Goal: Contribute content: Add original content to the website for others to see

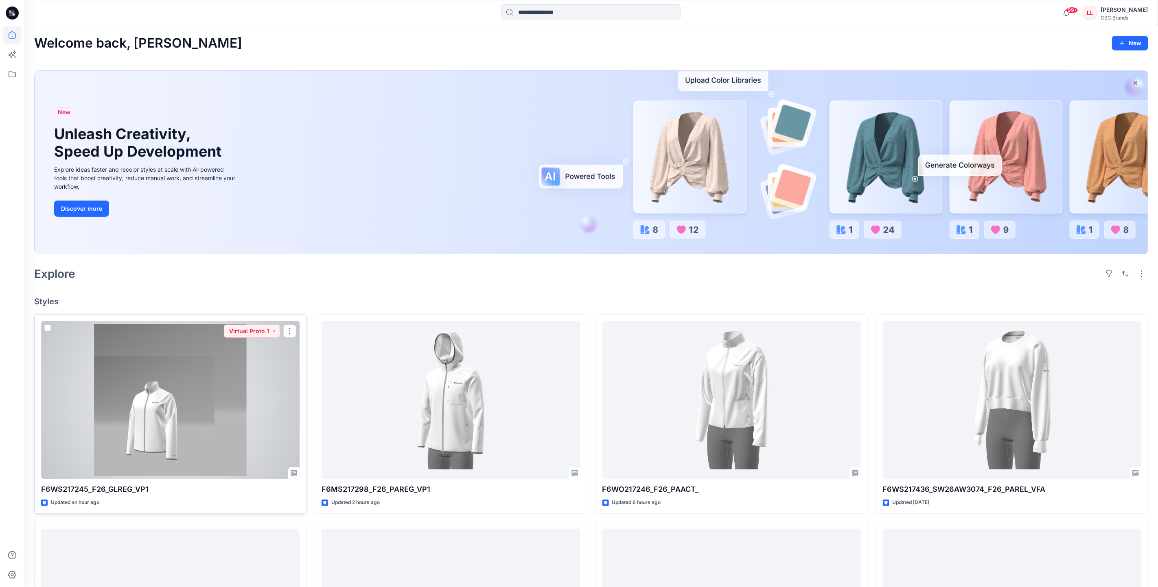
click at [179, 409] on div at bounding box center [170, 401] width 258 height 158
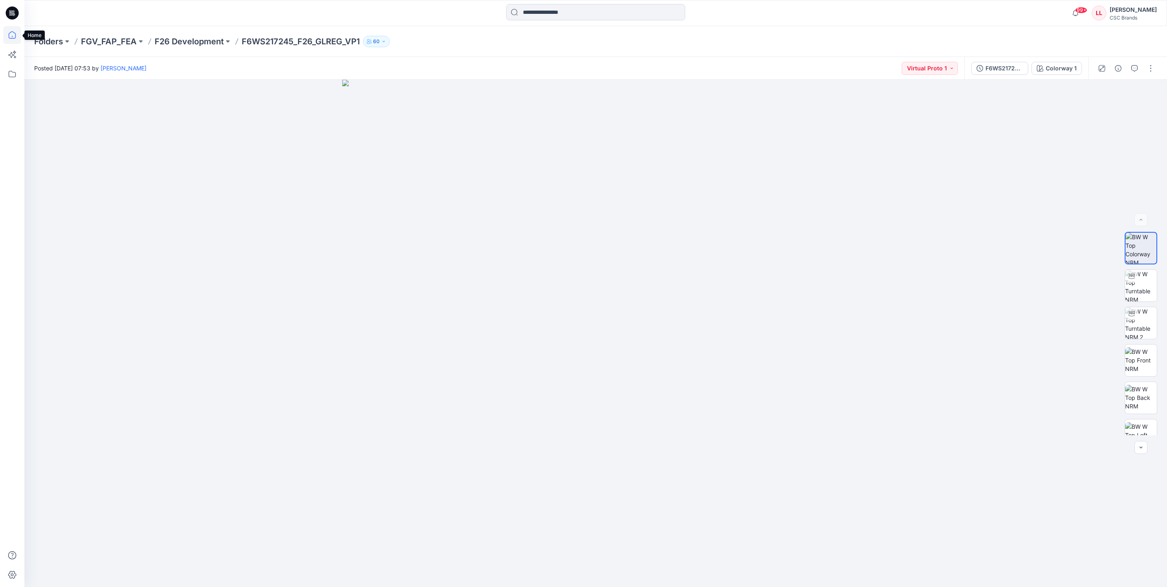
click at [16, 33] on icon at bounding box center [12, 35] width 18 height 18
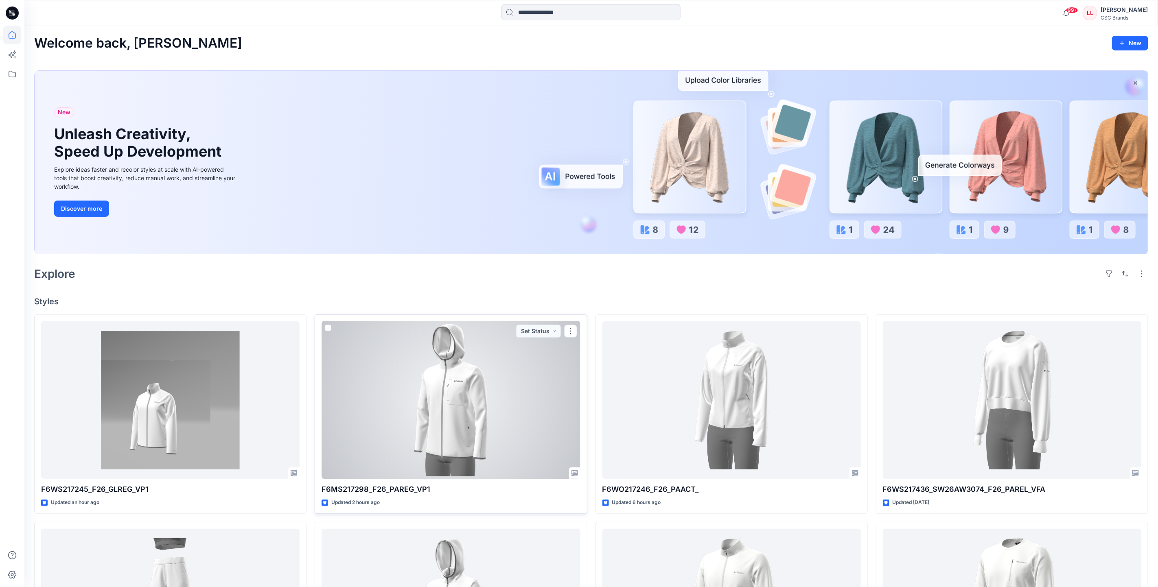
click at [415, 400] on div at bounding box center [451, 401] width 258 height 158
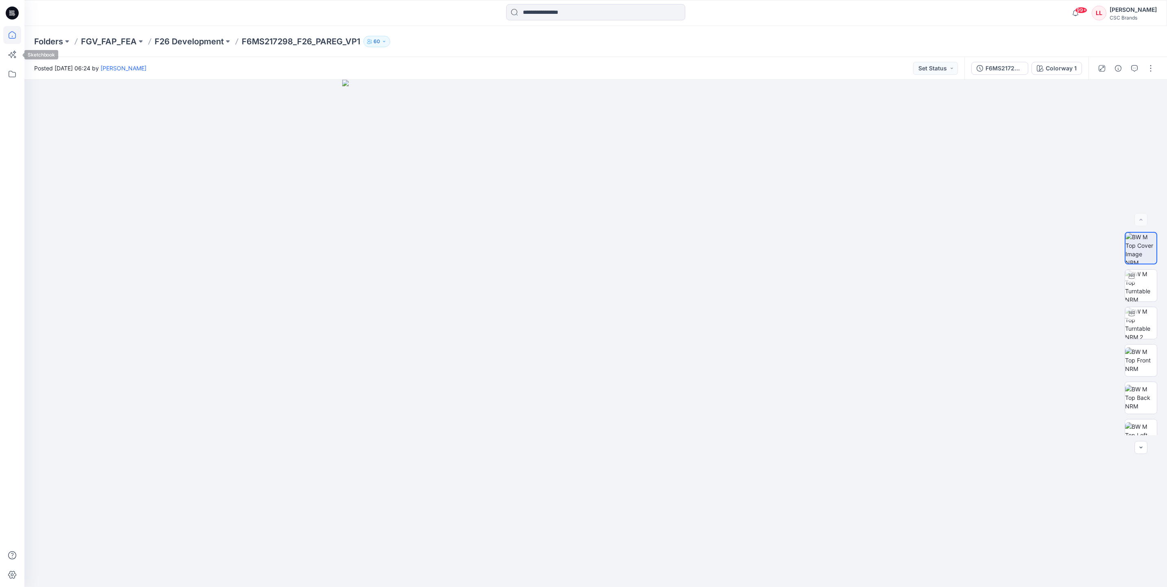
click at [9, 39] on icon at bounding box center [12, 35] width 18 height 18
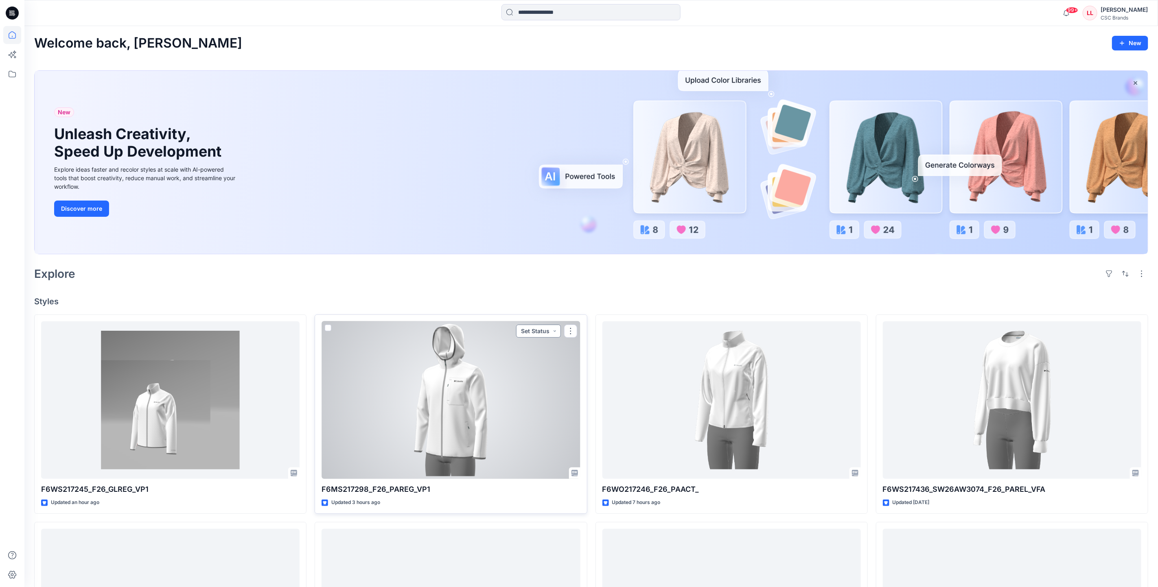
click at [532, 330] on button "Set Status" at bounding box center [538, 331] width 45 height 13
click at [532, 368] on p "Virtual Proto 1" at bounding box center [522, 369] width 37 height 11
click at [570, 335] on button "button" at bounding box center [570, 331] width 13 height 13
click at [596, 354] on button "Edit" at bounding box center [610, 350] width 88 height 15
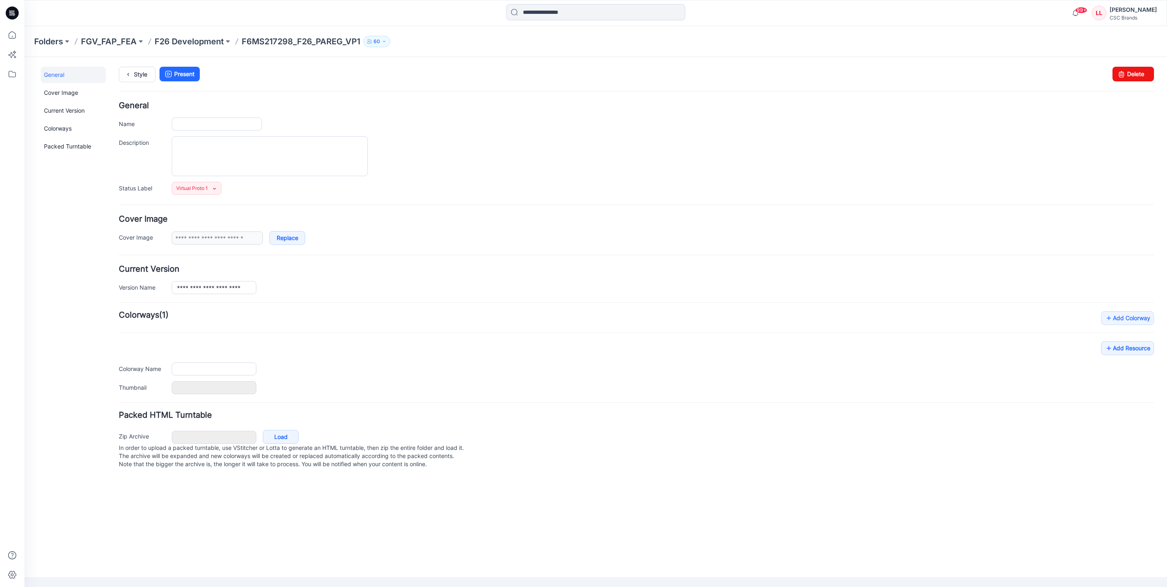
type input "**********"
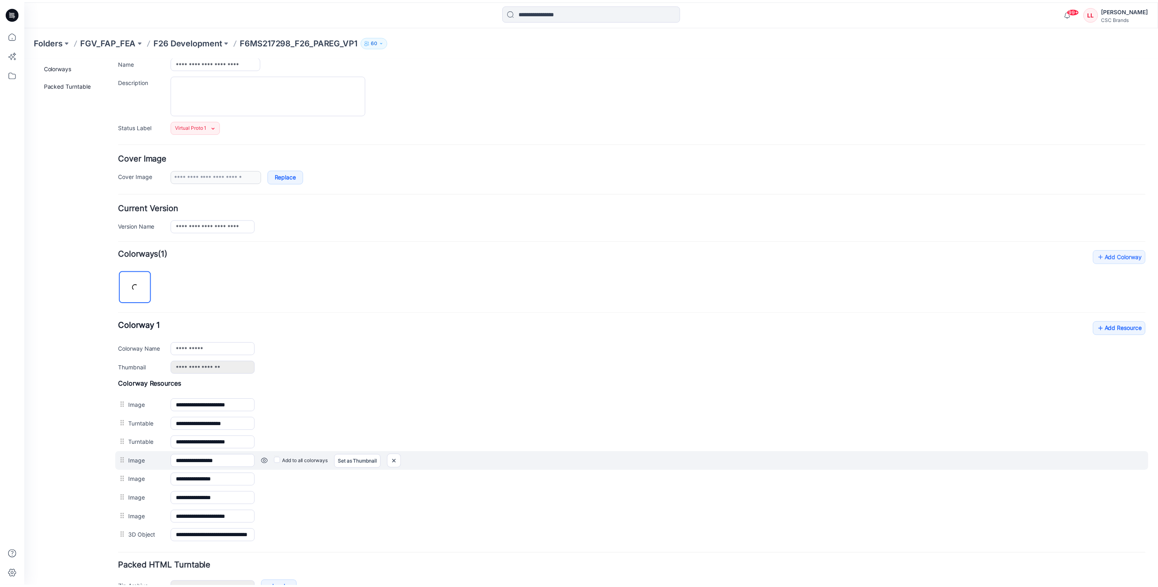
scroll to position [121, 0]
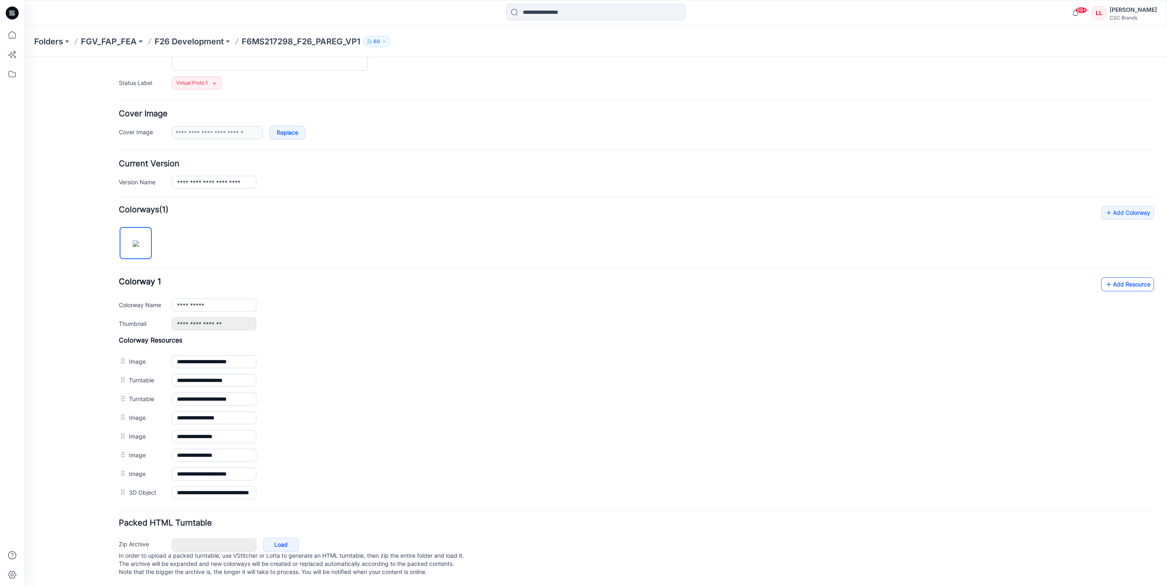
click at [1126, 278] on link "Add Resource" at bounding box center [1127, 285] width 53 height 14
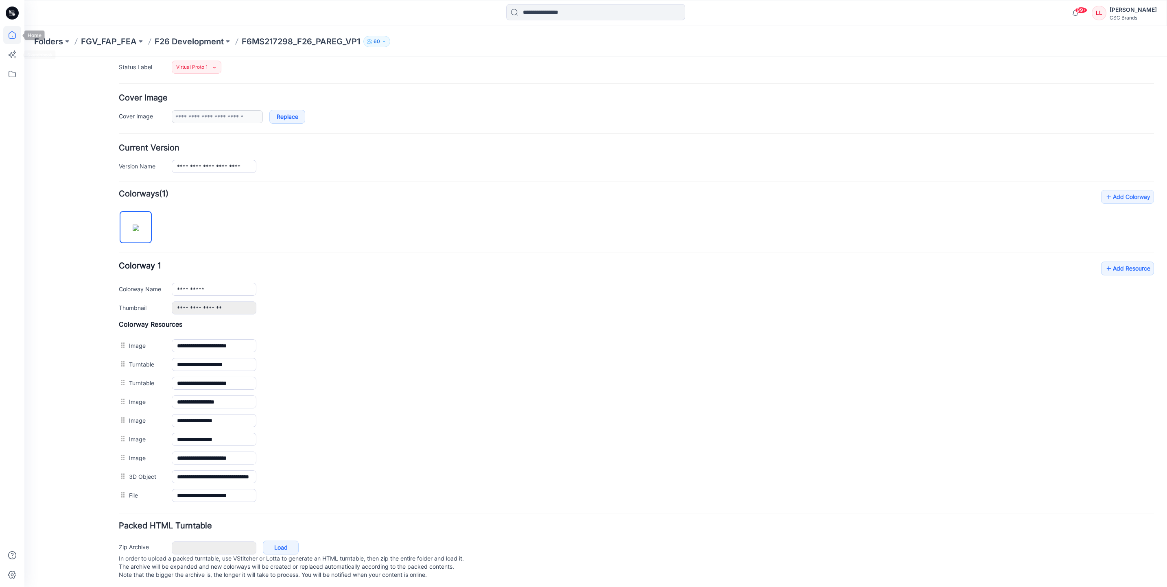
click at [16, 41] on icon at bounding box center [12, 35] width 18 height 18
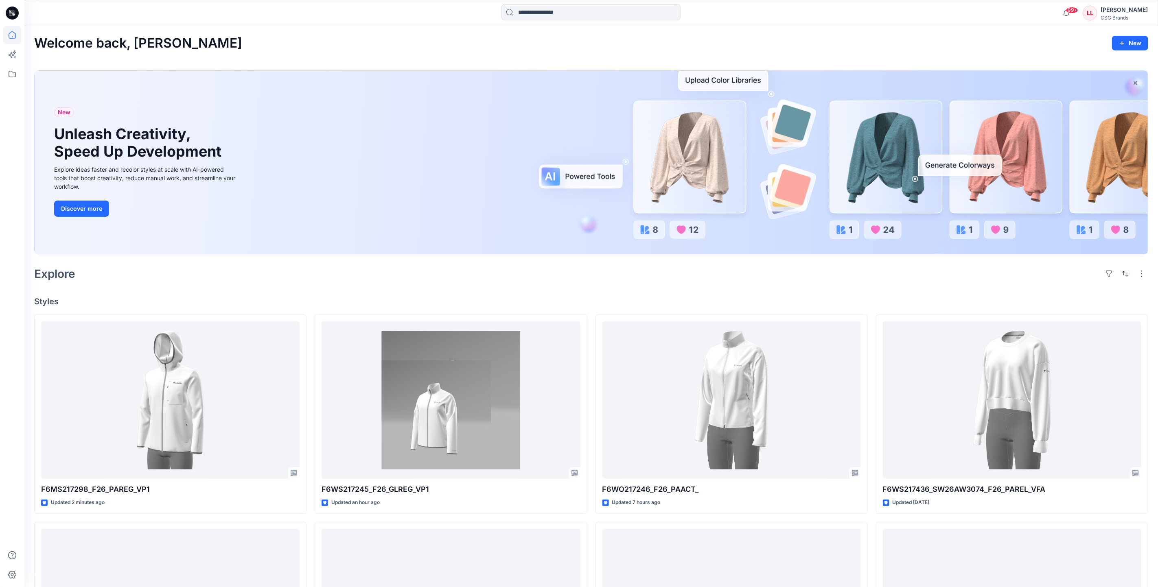
click at [608, 281] on div "Explore" at bounding box center [591, 274] width 1114 height 20
